Goal: Go to known website: Access a specific website the user already knows

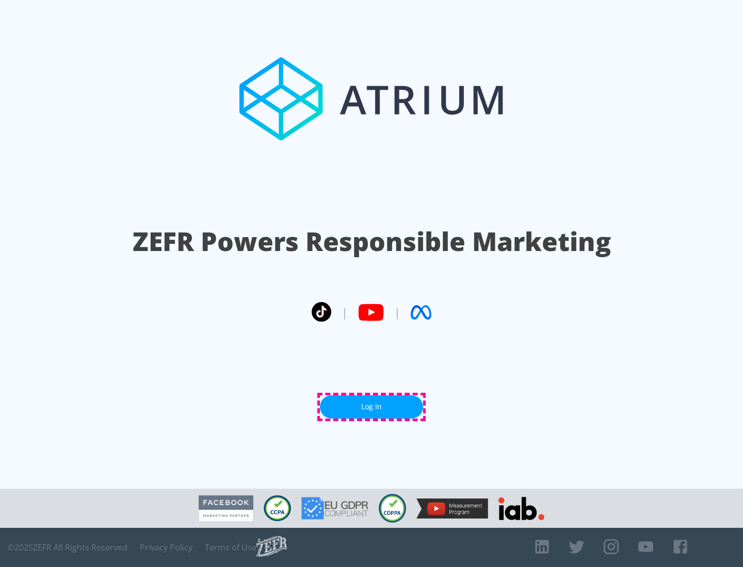
click at [371, 407] on link "Log In" at bounding box center [371, 407] width 103 height 23
